Goal: Check status: Check status

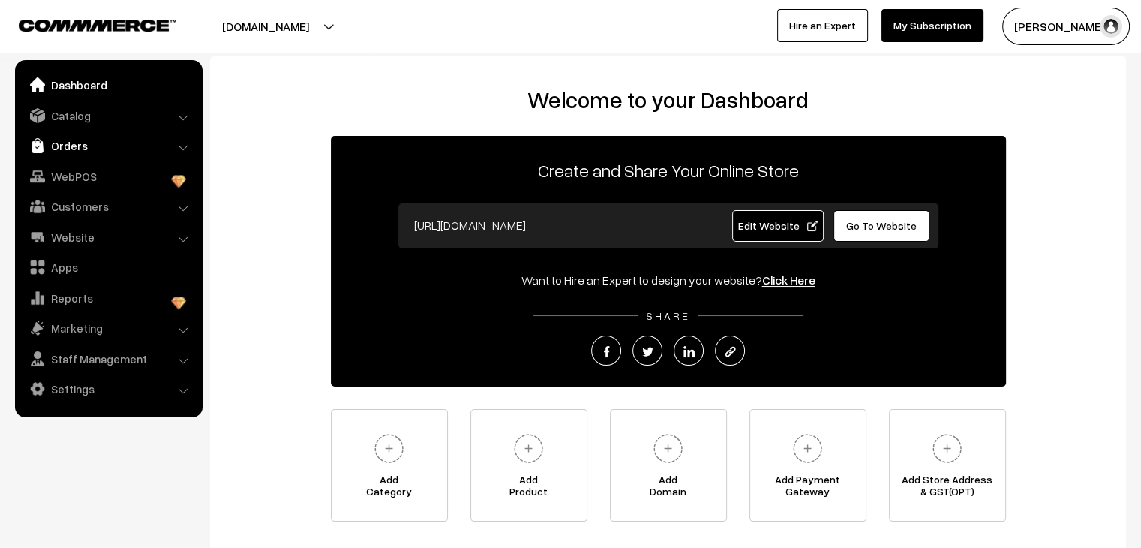
click at [75, 142] on link "Orders" at bounding box center [108, 145] width 179 height 27
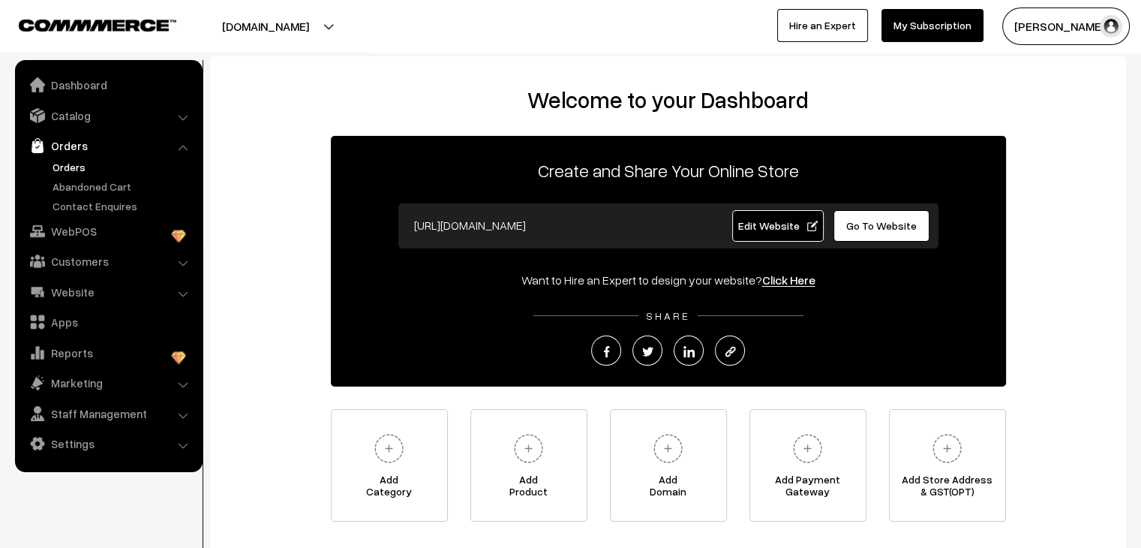
click at [78, 170] on link "Orders" at bounding box center [123, 167] width 149 height 16
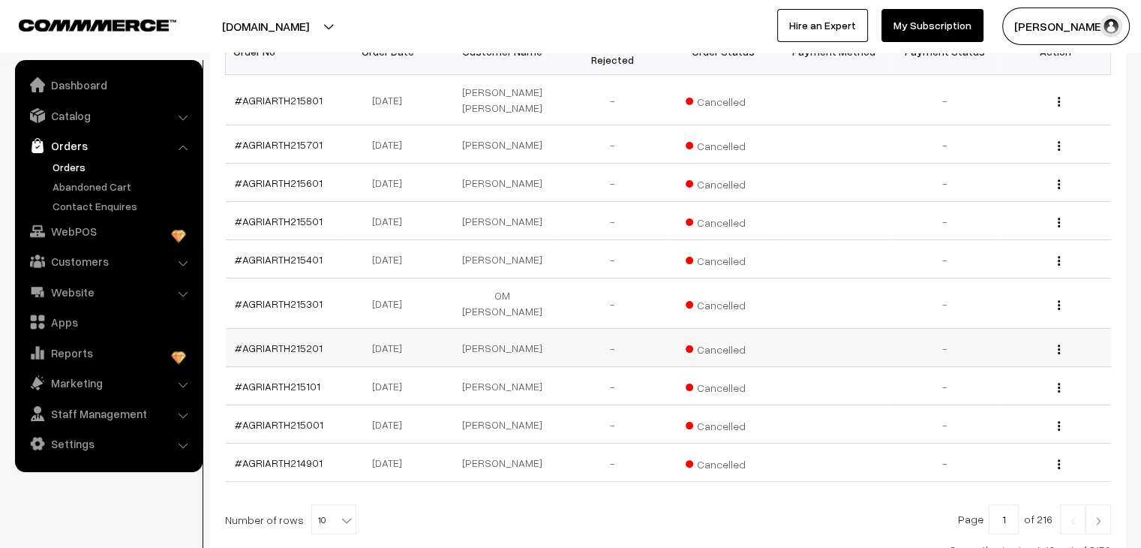
scroll to position [300, 0]
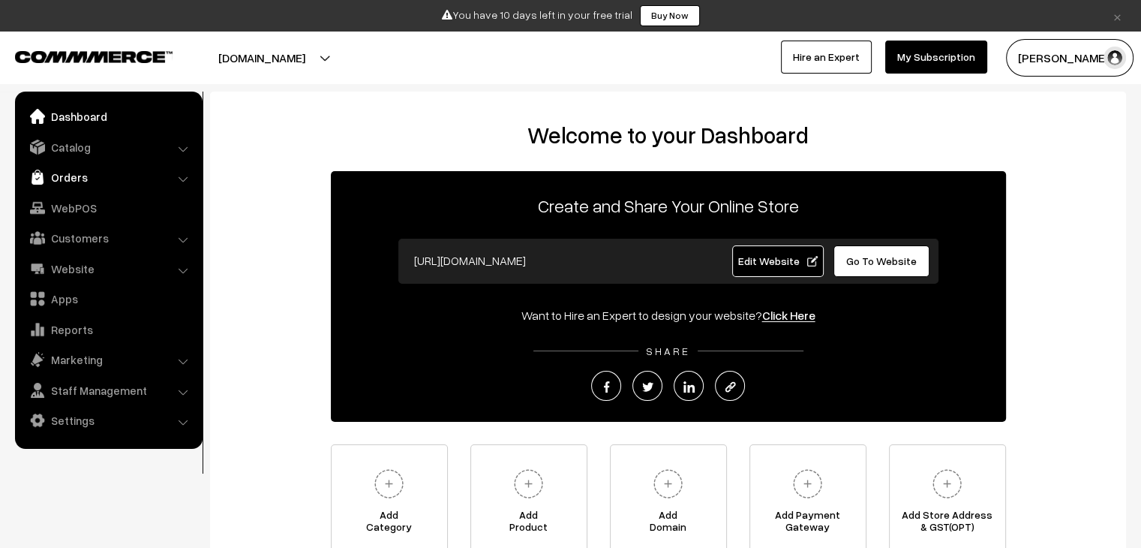
click at [63, 175] on link "Orders" at bounding box center [108, 177] width 179 height 27
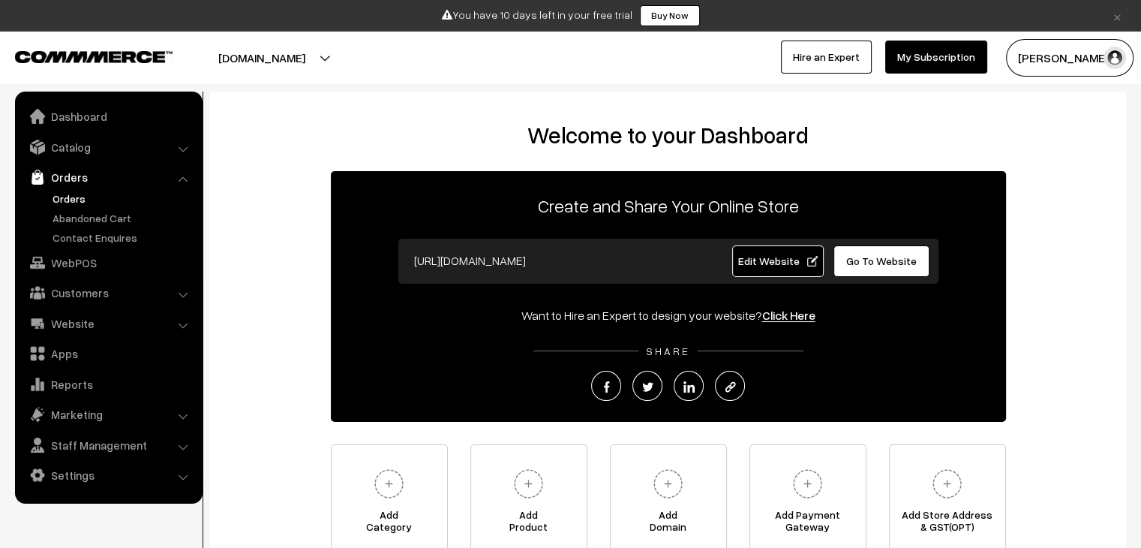
click at [75, 196] on link "Orders" at bounding box center [123, 199] width 149 height 16
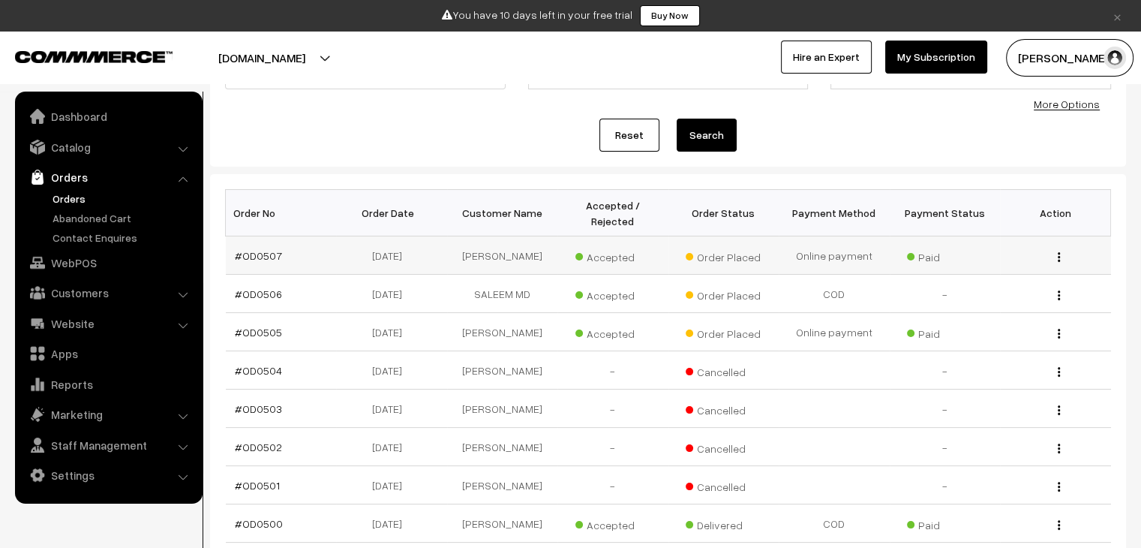
scroll to position [150, 0]
